Goal: Task Accomplishment & Management: Use online tool/utility

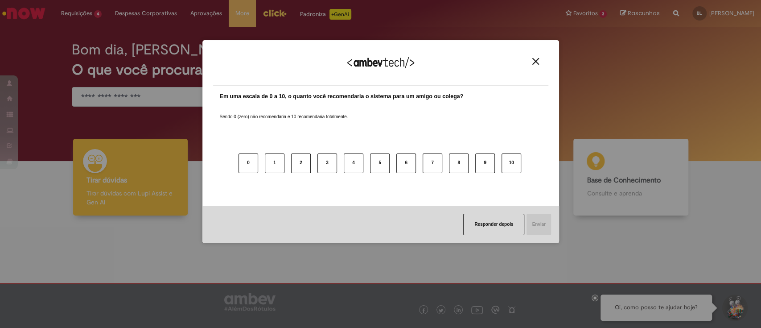
click at [530, 61] on button "Close" at bounding box center [536, 61] width 12 height 8
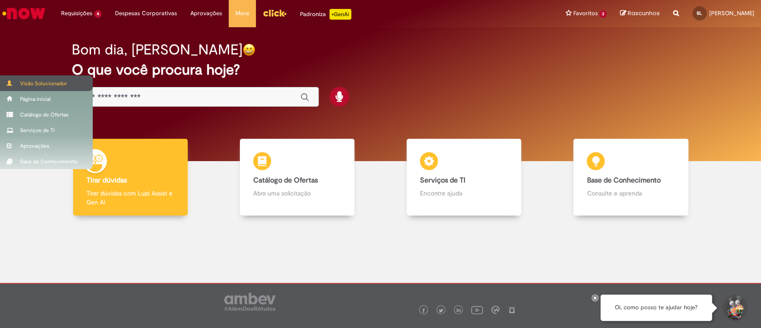
click at [38, 83] on div "Visão Solucionador" at bounding box center [46, 83] width 93 height 16
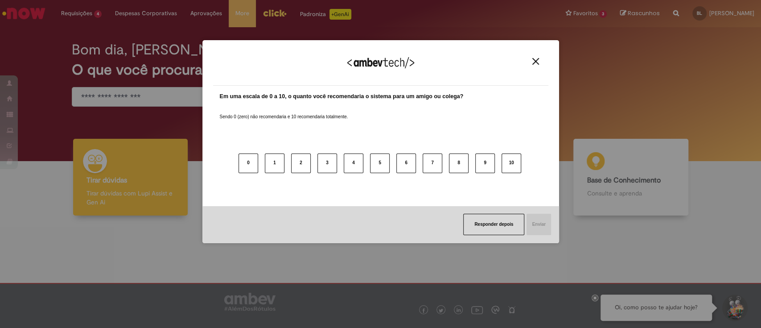
click at [538, 61] on button "Close" at bounding box center [536, 61] width 12 height 8
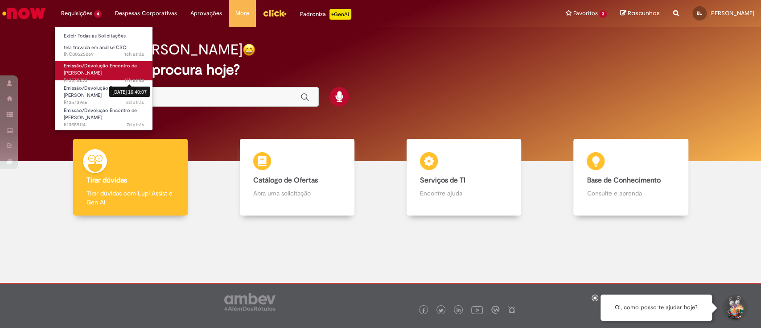
click at [125, 77] on sn-time-ago "17h atrás 17 horas atrás [DATE] 16:40:07" at bounding box center [134, 80] width 20 height 7
click at [90, 72] on span "Emissão/Devolução Encontro de [PERSON_NAME]" at bounding box center [100, 69] width 73 height 14
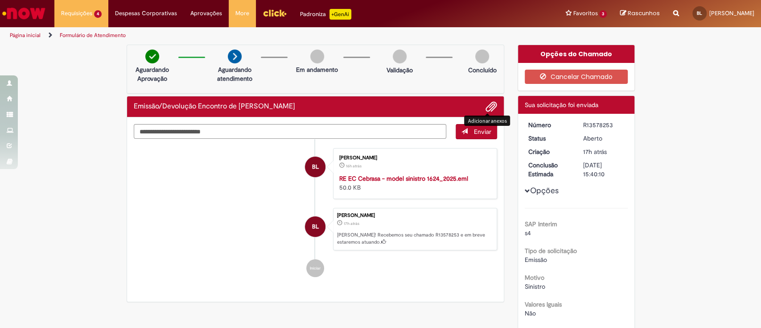
click at [489, 106] on span "Adicionar anexos" at bounding box center [491, 107] width 11 height 11
